Goal: Information Seeking & Learning: Check status

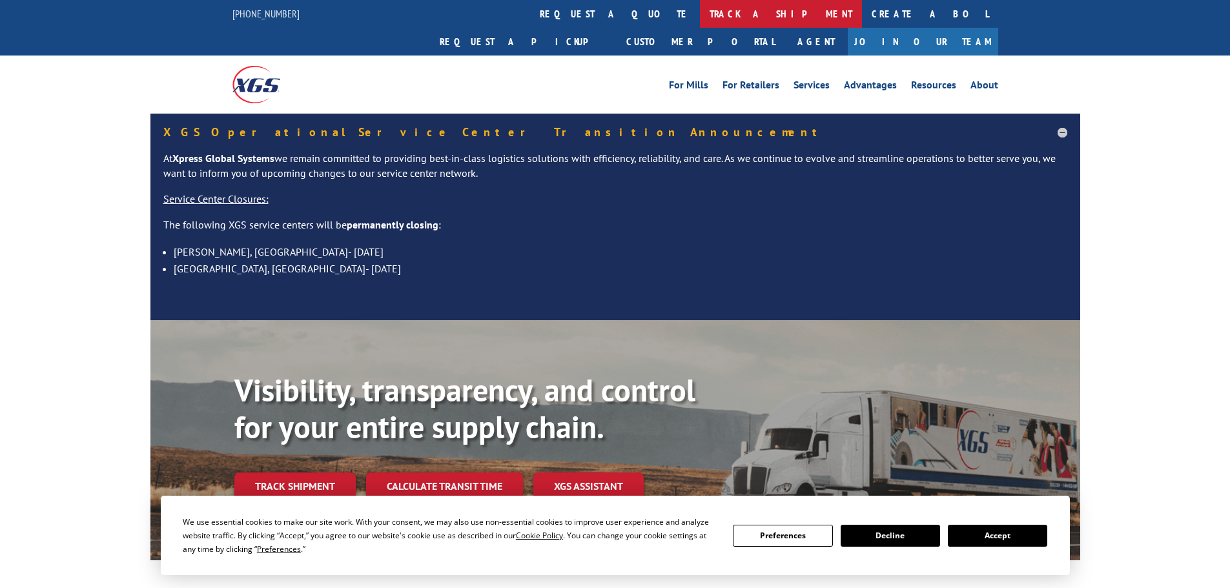
click at [700, 17] on link "track a shipment" at bounding box center [781, 14] width 162 height 28
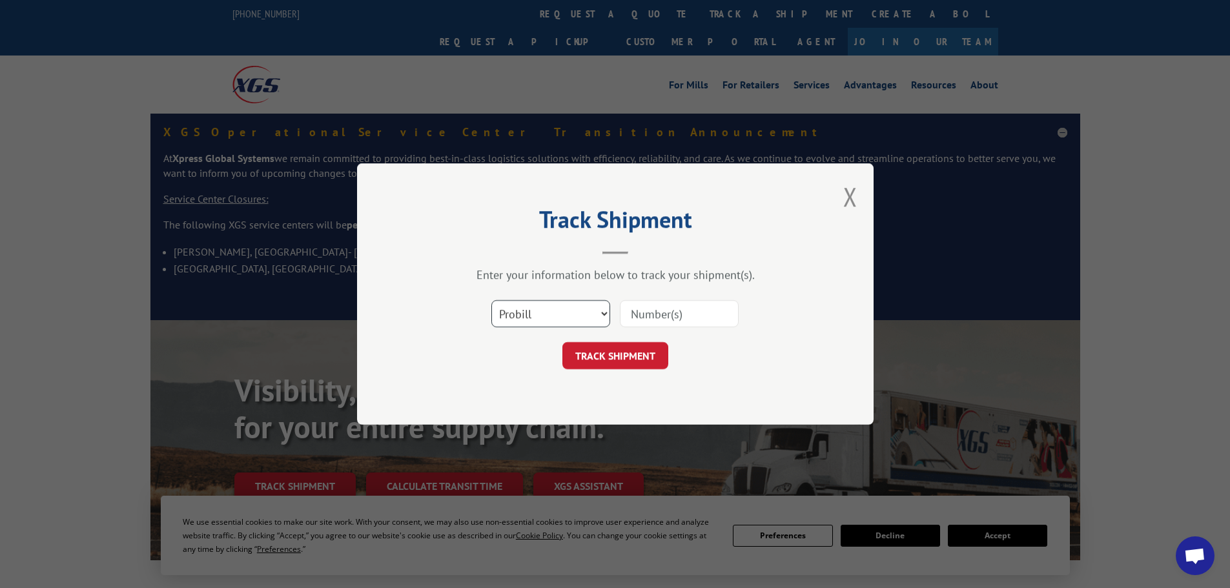
click at [548, 312] on select "Select category... Probill BOL PO" at bounding box center [550, 313] width 119 height 27
select select "bol"
click at [491, 300] on select "Select category... Probill BOL PO" at bounding box center [550, 313] width 119 height 27
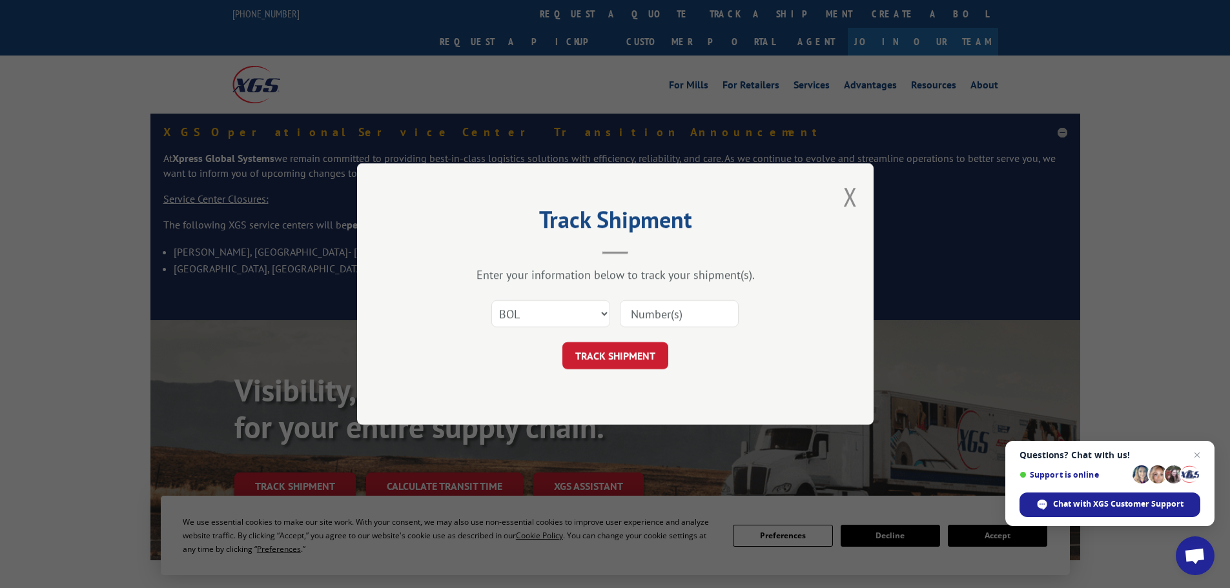
click at [642, 312] on input at bounding box center [679, 313] width 119 height 27
paste input "5092522"
type input "5092522"
click at [643, 348] on button "TRACK SHIPMENT" at bounding box center [615, 355] width 106 height 27
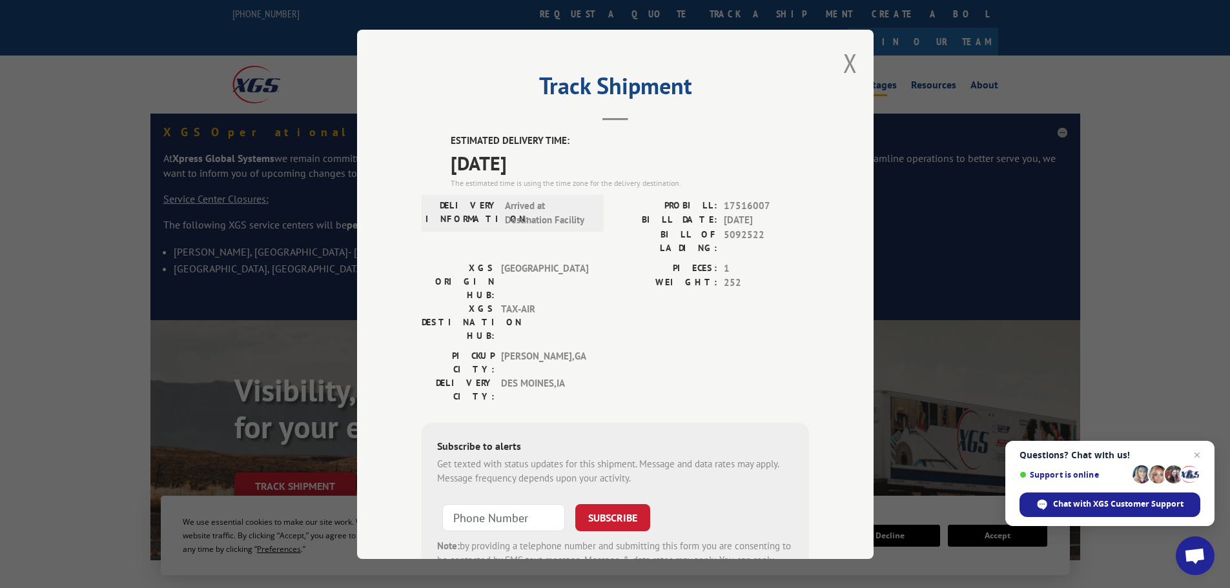
click at [844, 60] on button "Close modal" at bounding box center [850, 63] width 14 height 34
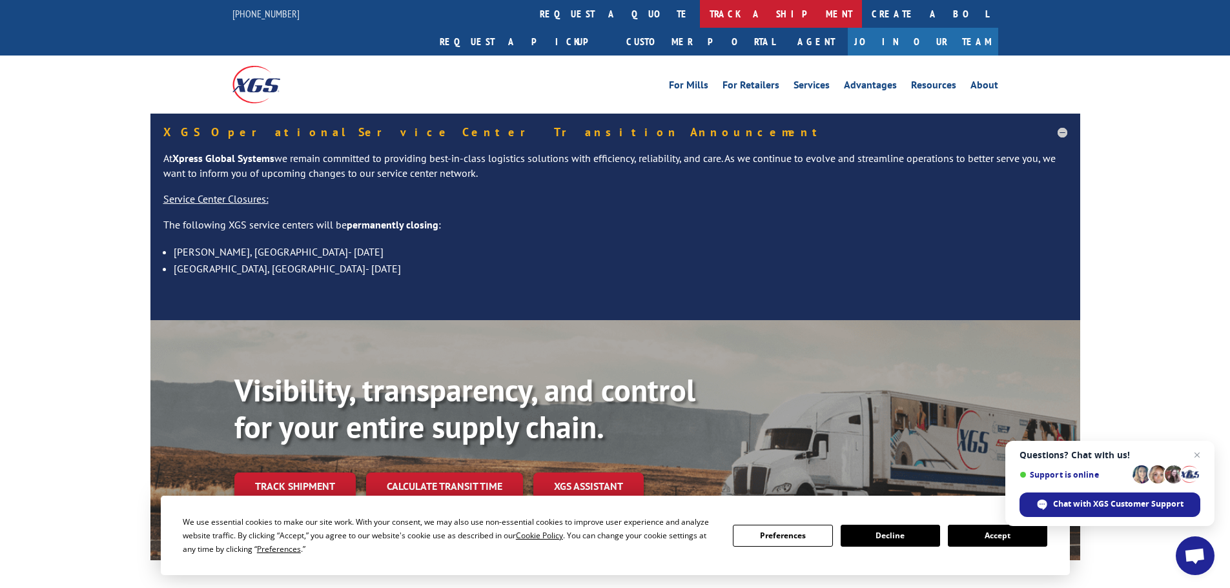
click at [700, 19] on link "track a shipment" at bounding box center [781, 14] width 162 height 28
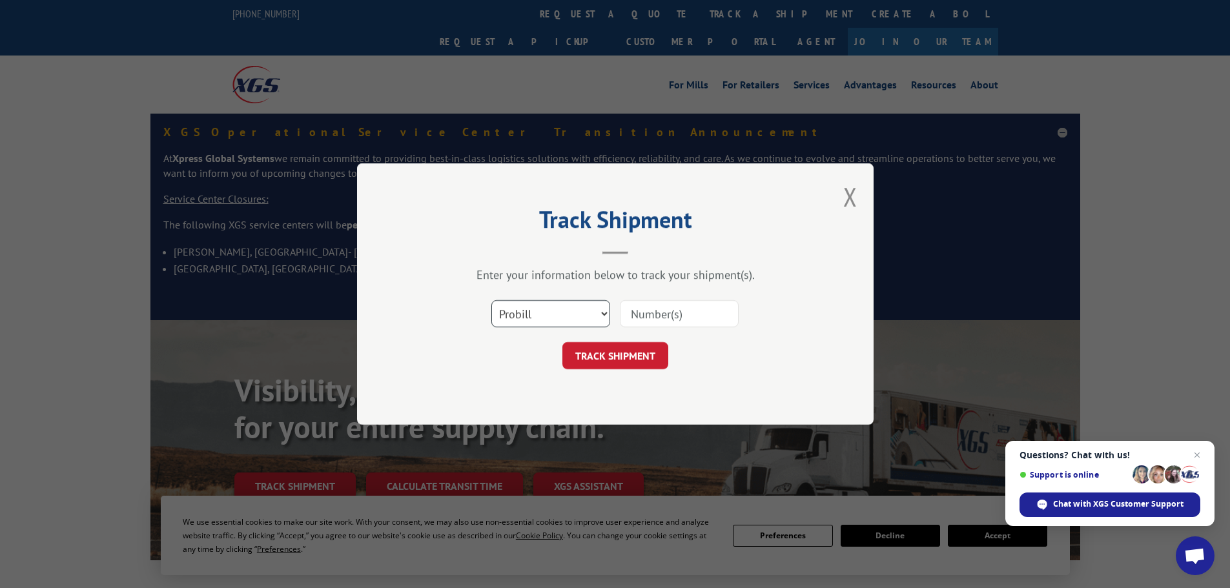
drag, startPoint x: 566, startPoint y: 317, endPoint x: 566, endPoint y: 326, distance: 9.0
click at [567, 318] on select "Select category... Probill BOL PO" at bounding box center [550, 313] width 119 height 27
select select "bol"
click at [491, 300] on select "Select category... Probill BOL PO" at bounding box center [550, 313] width 119 height 27
click at [663, 305] on input at bounding box center [679, 313] width 119 height 27
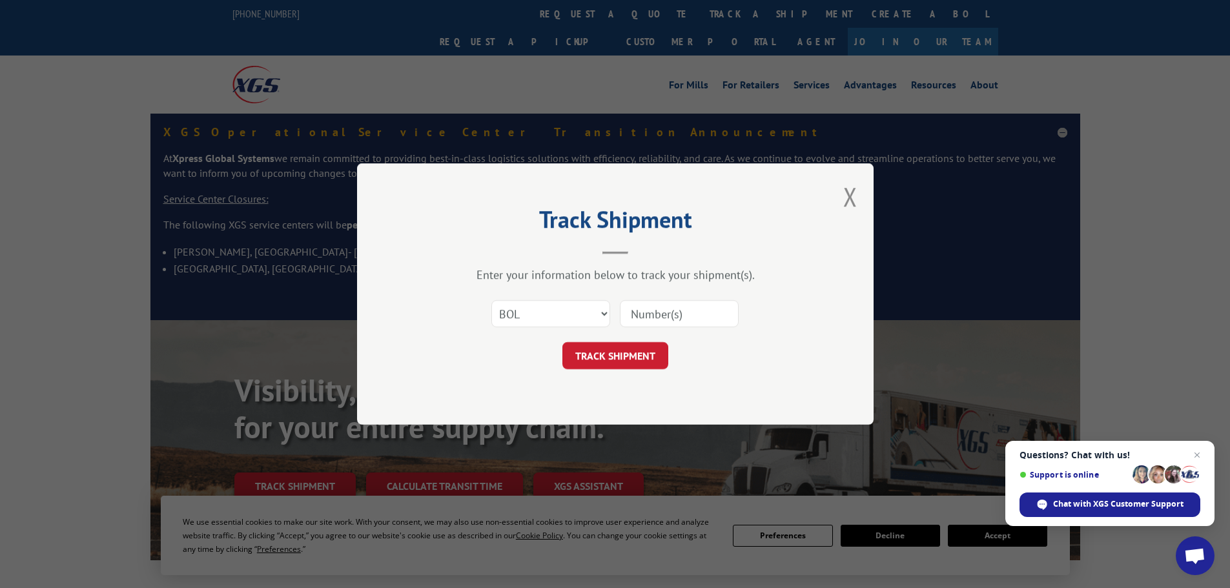
paste input "5999636"
type input "5999636"
click at [658, 356] on button "TRACK SHIPMENT" at bounding box center [615, 355] width 106 height 27
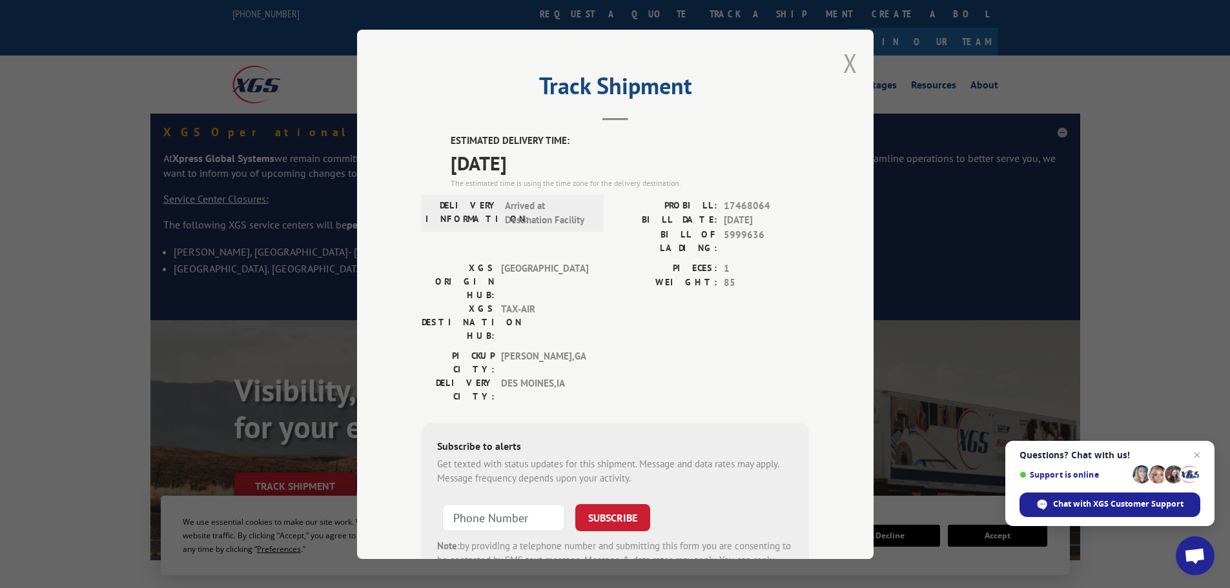
drag, startPoint x: 825, startPoint y: 63, endPoint x: 847, endPoint y: 70, distance: 23.1
click at [833, 65] on div "Track Shipment ESTIMATED DELIVERY TIME: [DATE] The estimated time is using the …" at bounding box center [615, 294] width 516 height 529
click at [849, 70] on button "Close modal" at bounding box center [850, 63] width 14 height 34
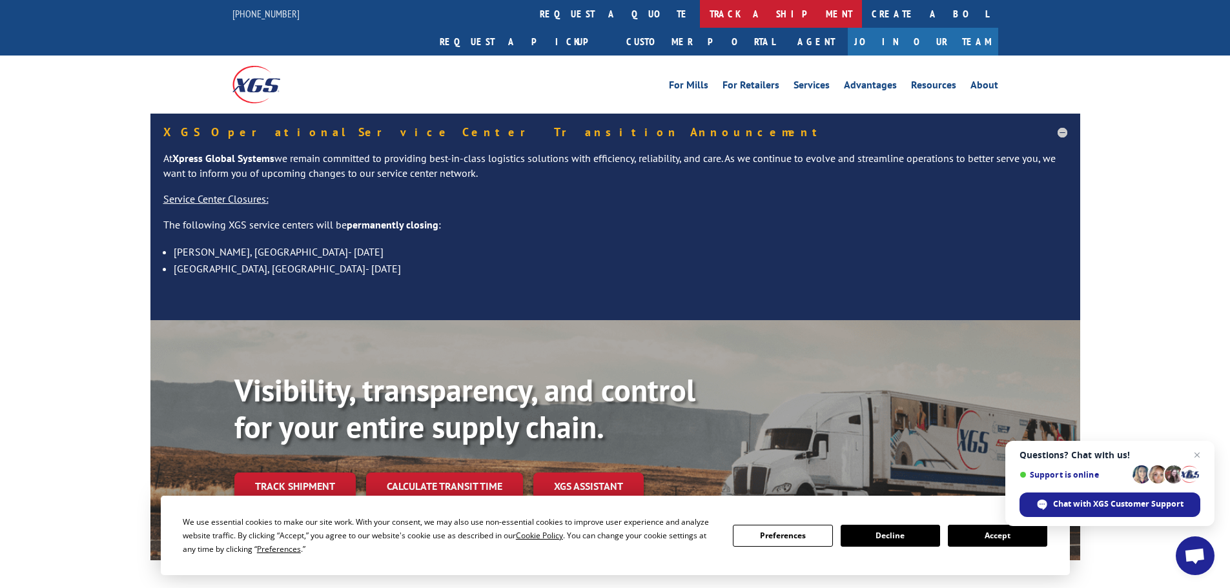
click at [700, 20] on link "track a shipment" at bounding box center [781, 14] width 162 height 28
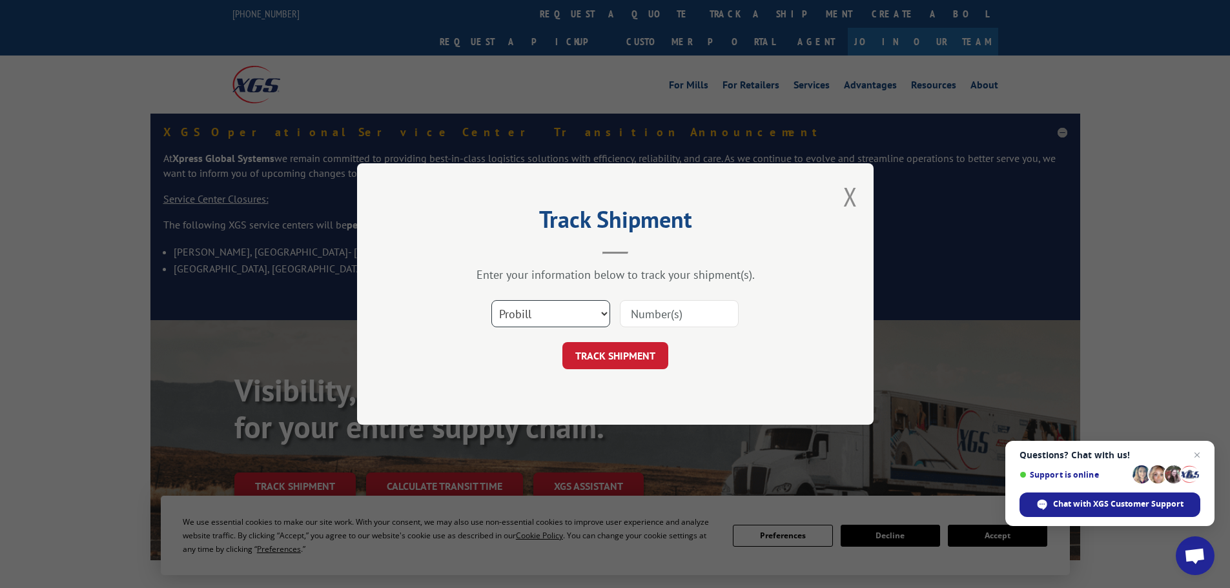
drag, startPoint x: 569, startPoint y: 314, endPoint x: 569, endPoint y: 325, distance: 11.0
click at [569, 315] on select "Select category... Probill BOL PO" at bounding box center [550, 313] width 119 height 27
select select "bol"
click at [491, 300] on select "Select category... Probill BOL PO" at bounding box center [550, 313] width 119 height 27
click at [634, 313] on input at bounding box center [679, 313] width 119 height 27
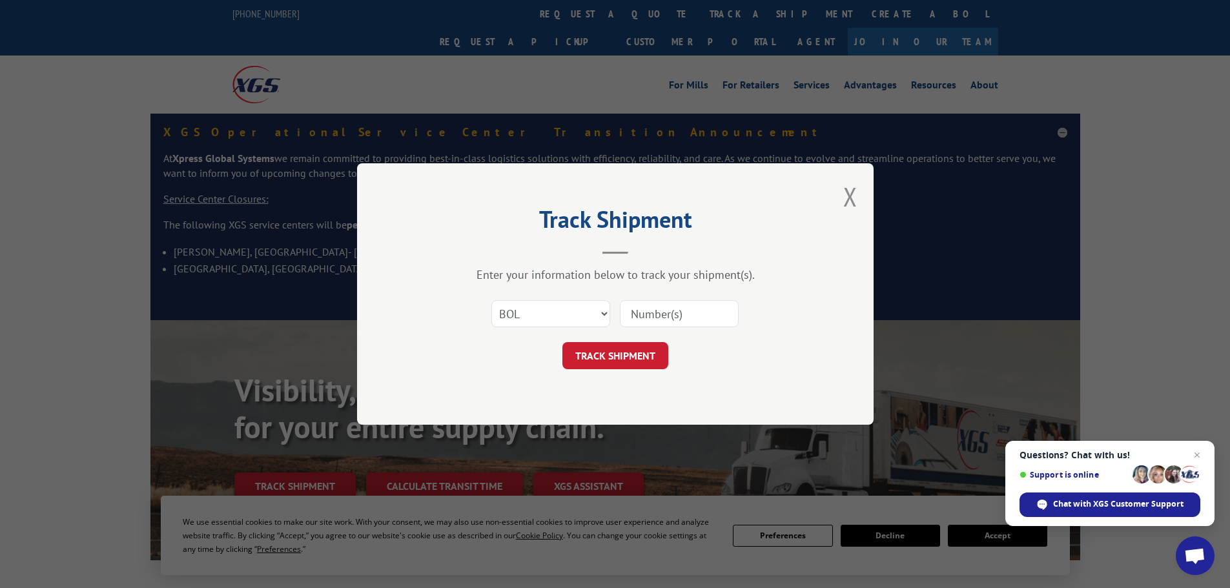
paste input "6782404"
type input "6782404"
drag, startPoint x: 642, startPoint y: 349, endPoint x: 634, endPoint y: 347, distance: 7.4
click at [638, 349] on button "TRACK SHIPMENT" at bounding box center [615, 355] width 106 height 27
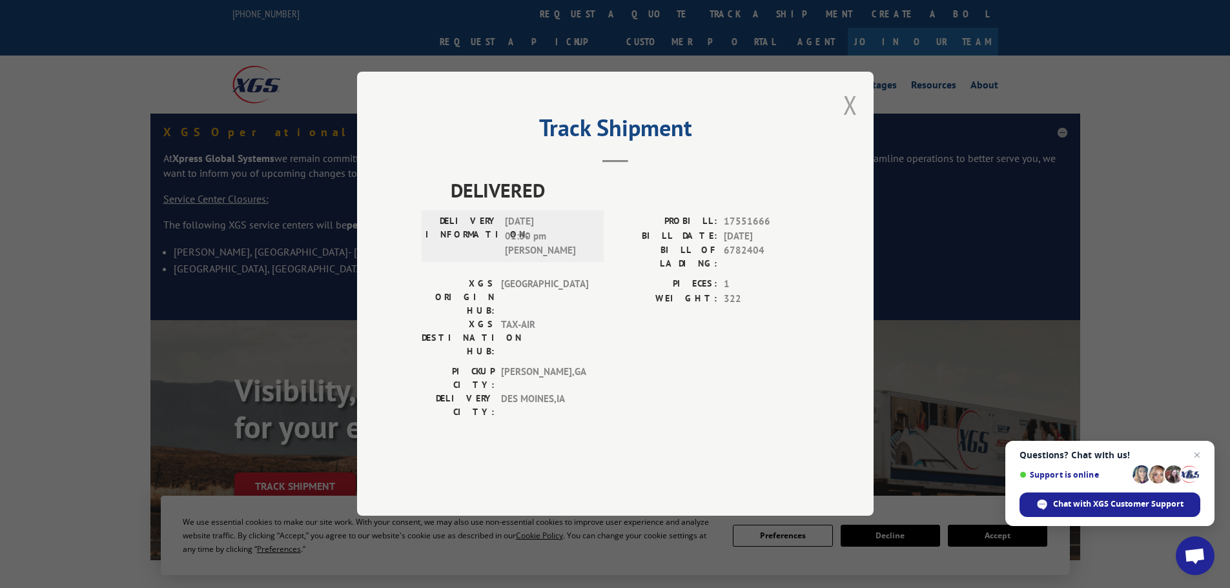
click at [856, 122] on button "Close modal" at bounding box center [850, 105] width 14 height 34
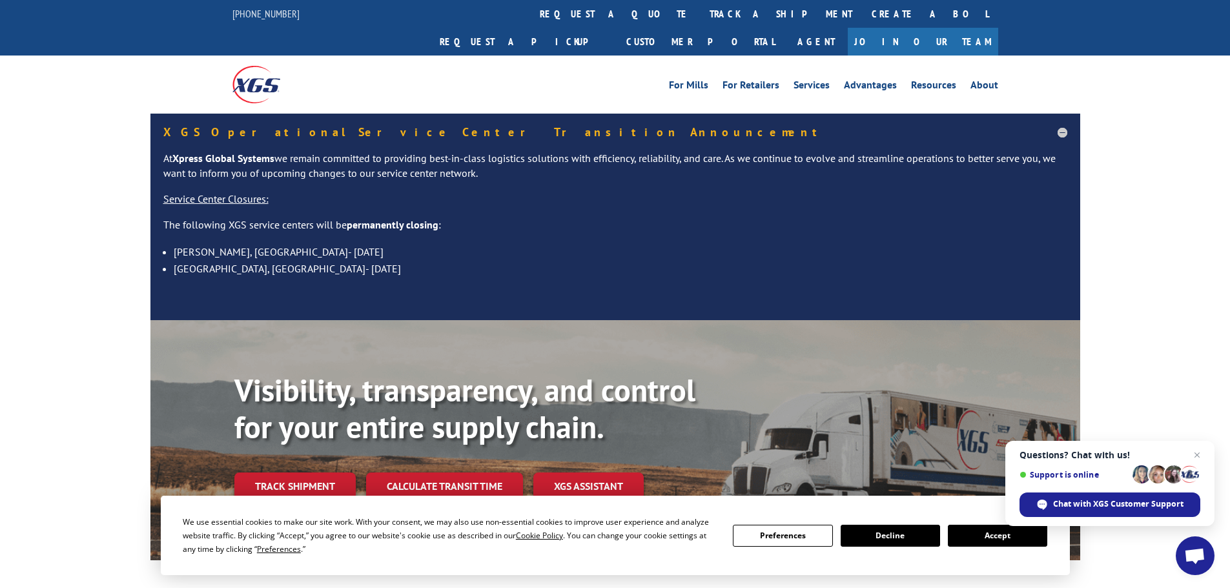
click at [700, 19] on link "track a shipment" at bounding box center [781, 14] width 162 height 28
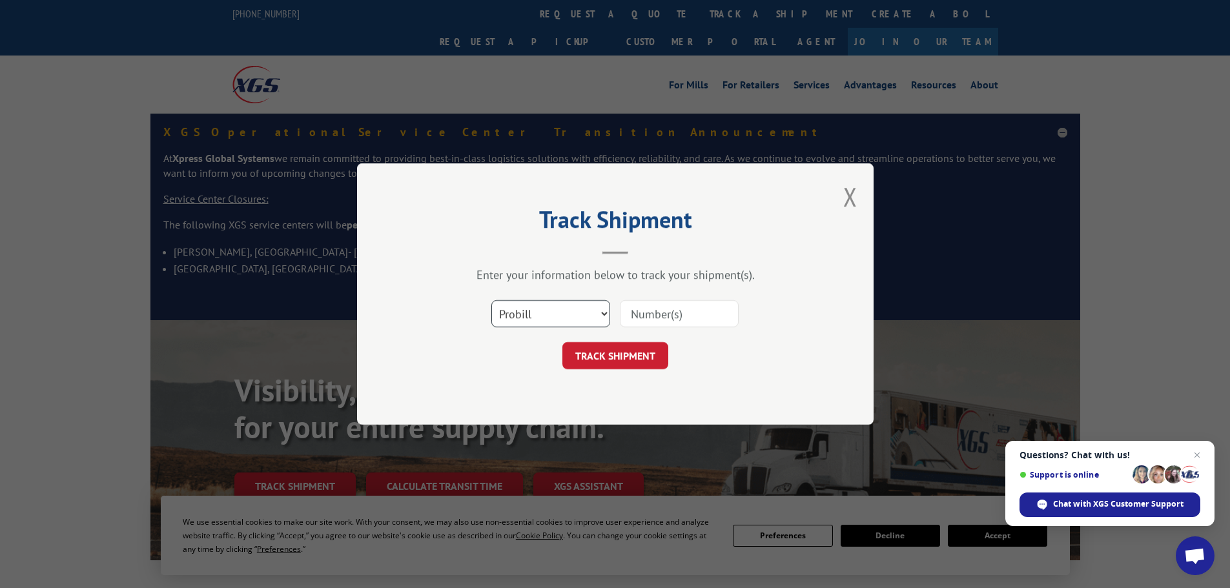
click at [537, 310] on select "Select category... Probill BOL PO" at bounding box center [550, 313] width 119 height 27
select select "bol"
click at [491, 300] on select "Select category... Probill BOL PO" at bounding box center [550, 313] width 119 height 27
click at [638, 312] on input at bounding box center [679, 313] width 119 height 27
paste input "6009136"
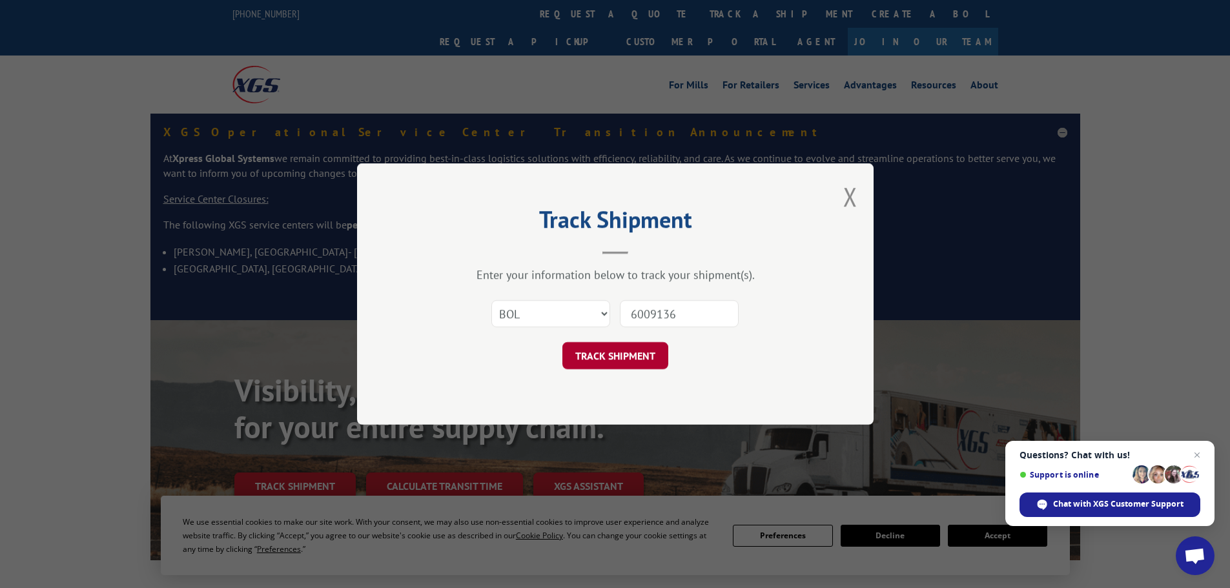
type input "6009136"
click at [651, 354] on button "TRACK SHIPMENT" at bounding box center [615, 355] width 106 height 27
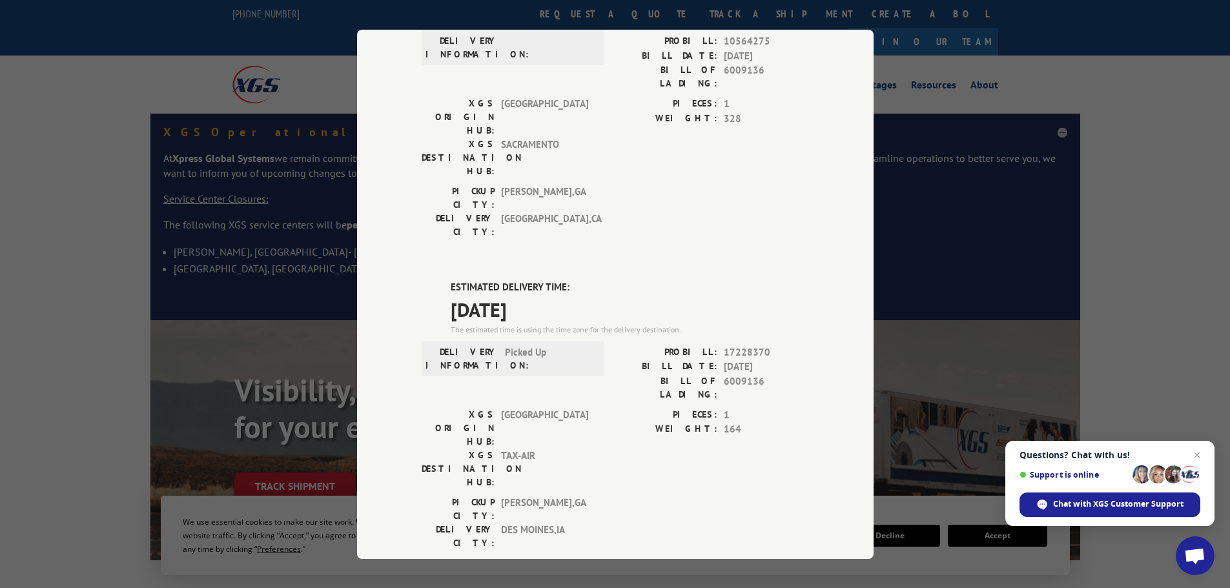
scroll to position [259, 0]
